Goal: Find specific page/section: Find specific page/section

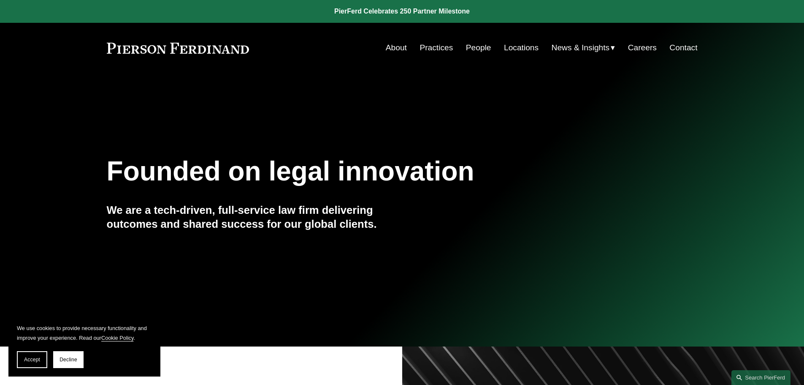
click at [479, 46] on link "People" at bounding box center [478, 48] width 25 height 16
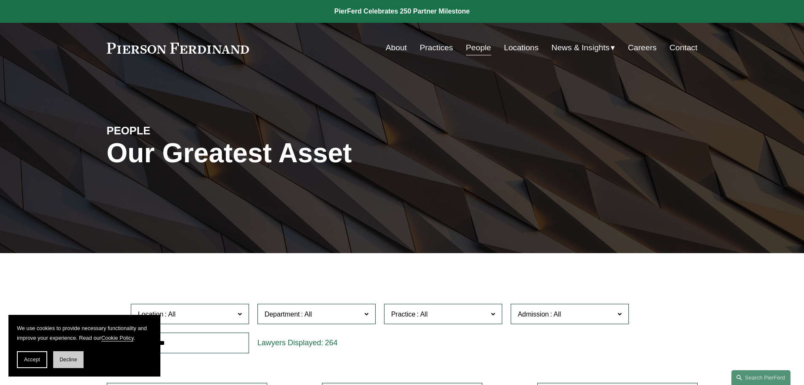
click at [68, 364] on button "Decline" at bounding box center [68, 359] width 30 height 17
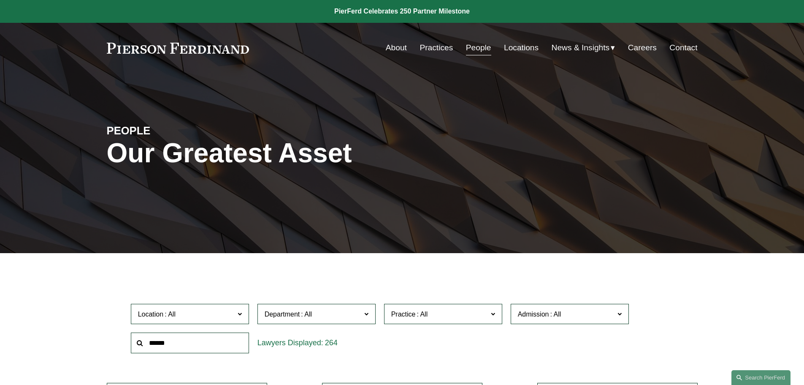
click at [235, 317] on label "Location" at bounding box center [190, 313] width 118 height 21
click at [0, 0] on link "[GEOGRAPHIC_DATA]" at bounding box center [0, 0] width 0 height 0
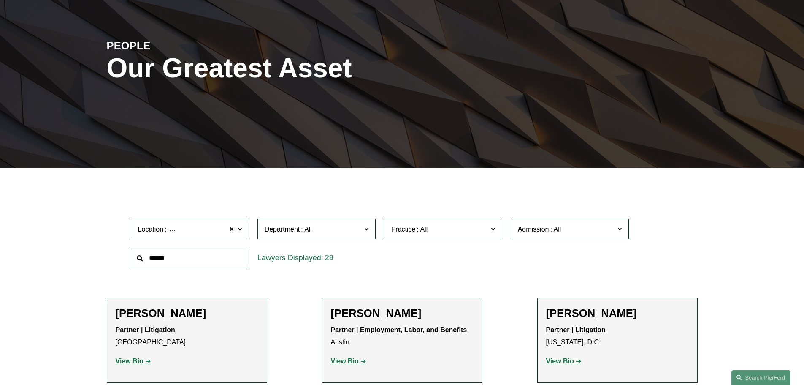
scroll to position [169, 0]
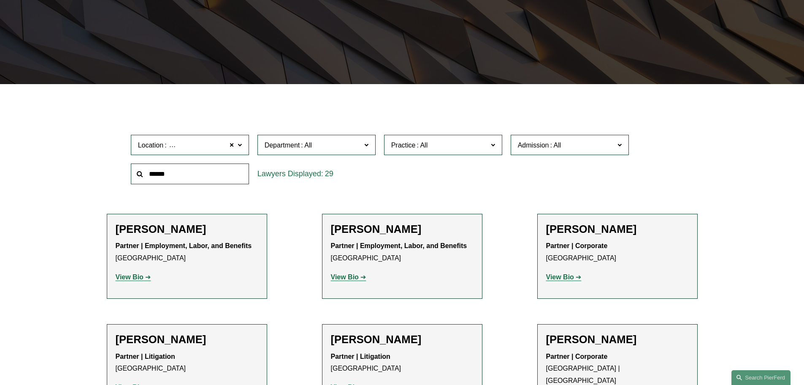
click at [344, 149] on span "Department" at bounding box center [313, 144] width 97 height 11
click at [0, 0] on link "Intellectual Property" at bounding box center [0, 0] width 0 height 0
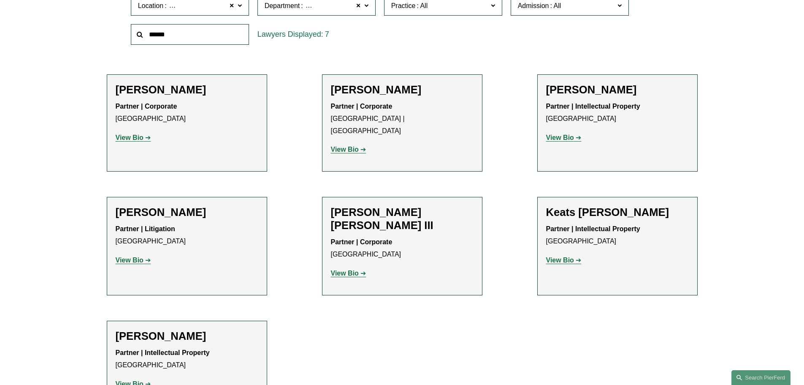
scroll to position [338, 0]
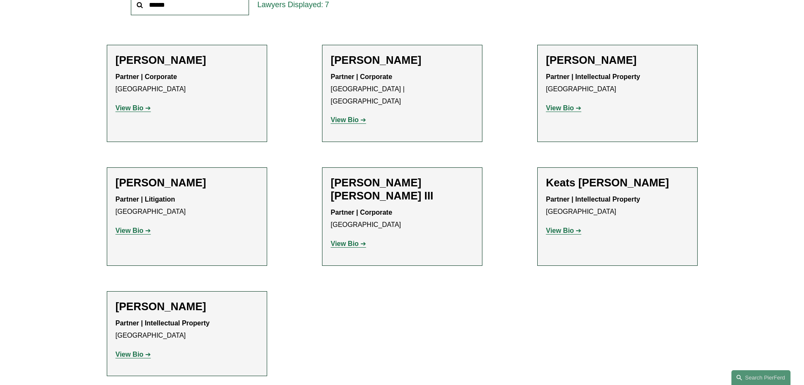
click at [134, 350] on strong "View Bio" at bounding box center [130, 353] width 28 height 7
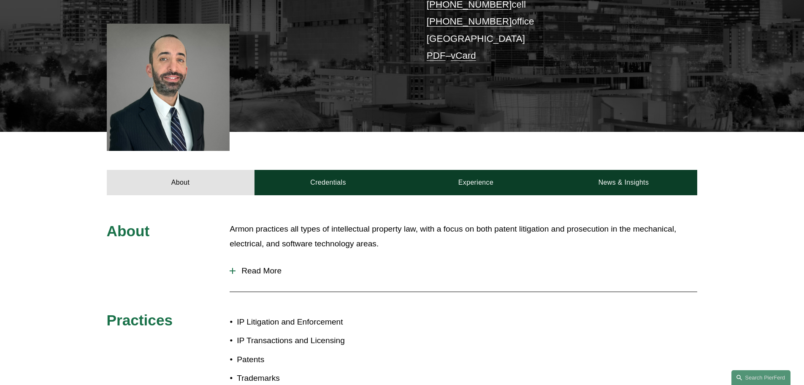
scroll to position [201, 0]
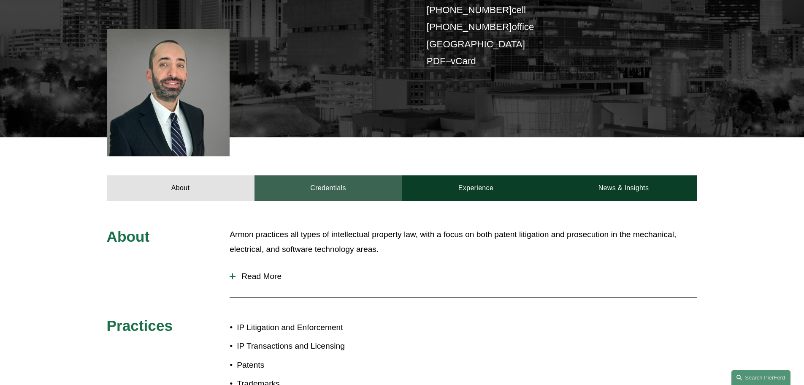
click at [350, 184] on link "Credentials" at bounding box center [329, 187] width 148 height 25
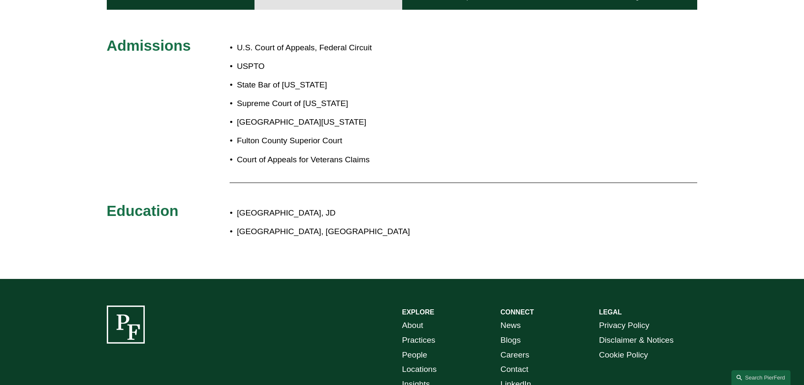
scroll to position [328, 0]
